Goal: Task Accomplishment & Management: Manage account settings

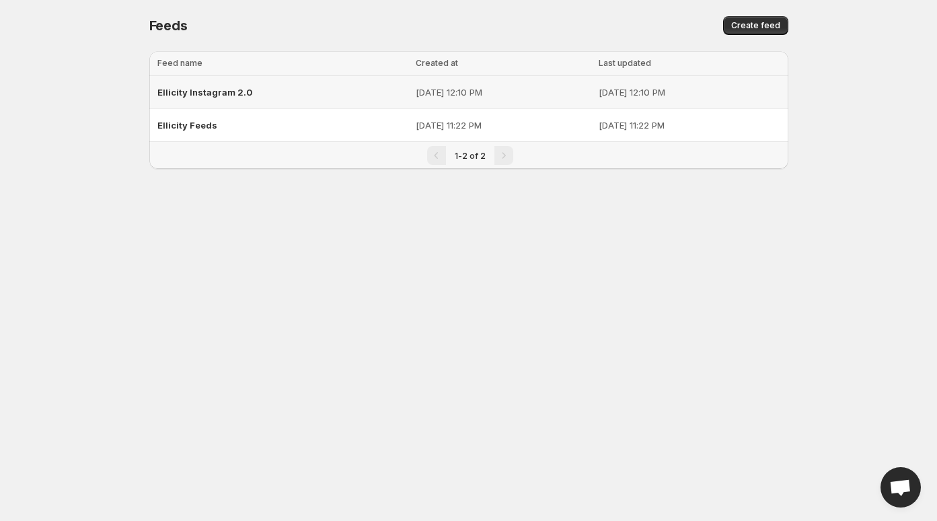
click at [285, 95] on div "Ellicity Instagram 2.0" at bounding box center [282, 92] width 250 height 24
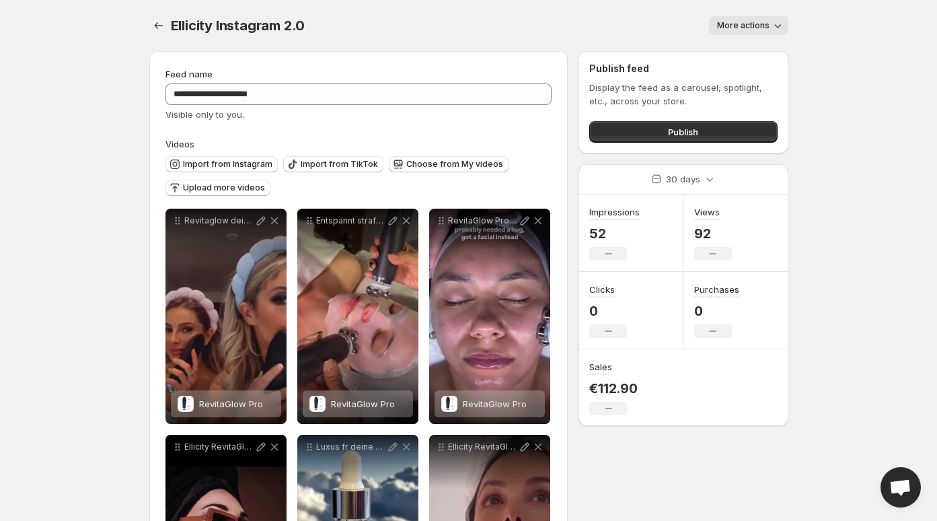
click at [769, 18] on button "More actions" at bounding box center [748, 25] width 79 height 19
click at [155, 24] on icon "Settings" at bounding box center [158, 25] width 9 height 7
